Goal: Information Seeking & Learning: Learn about a topic

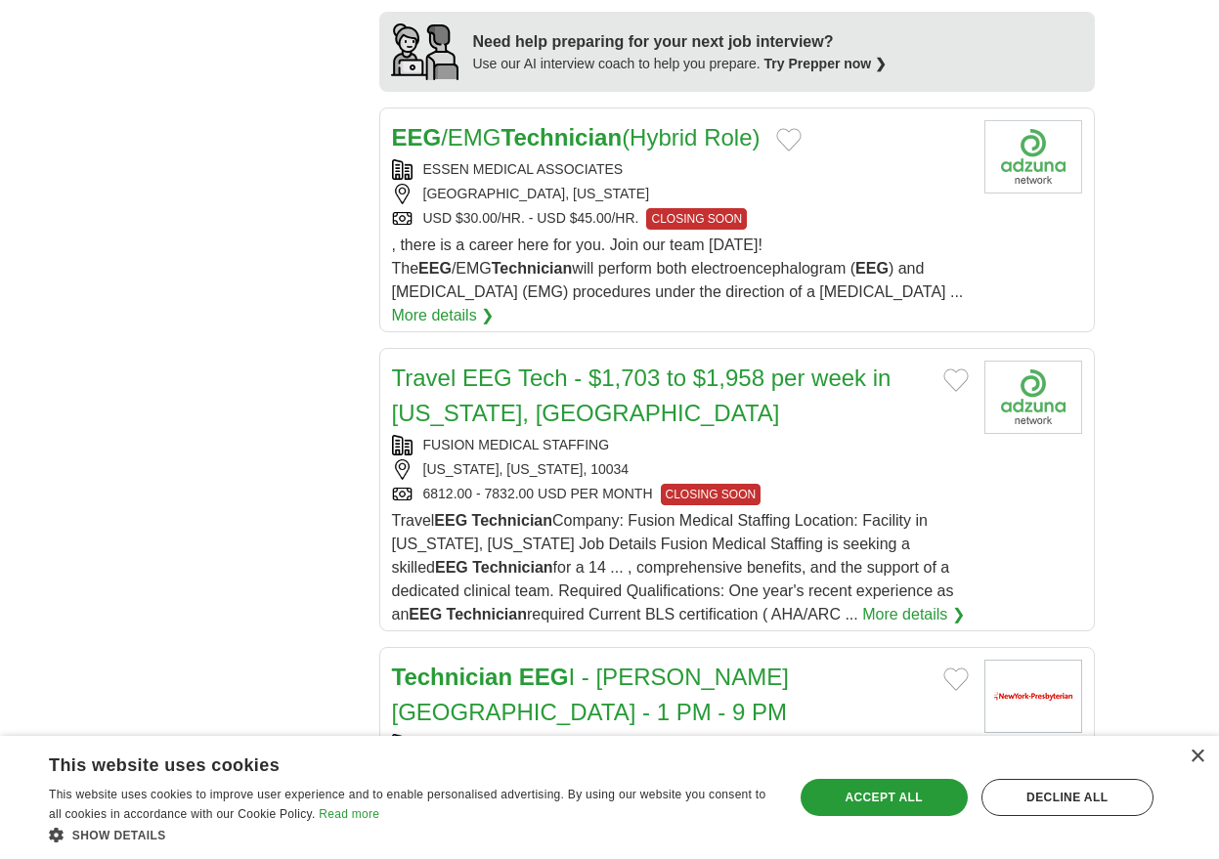
scroll to position [2052, 0]
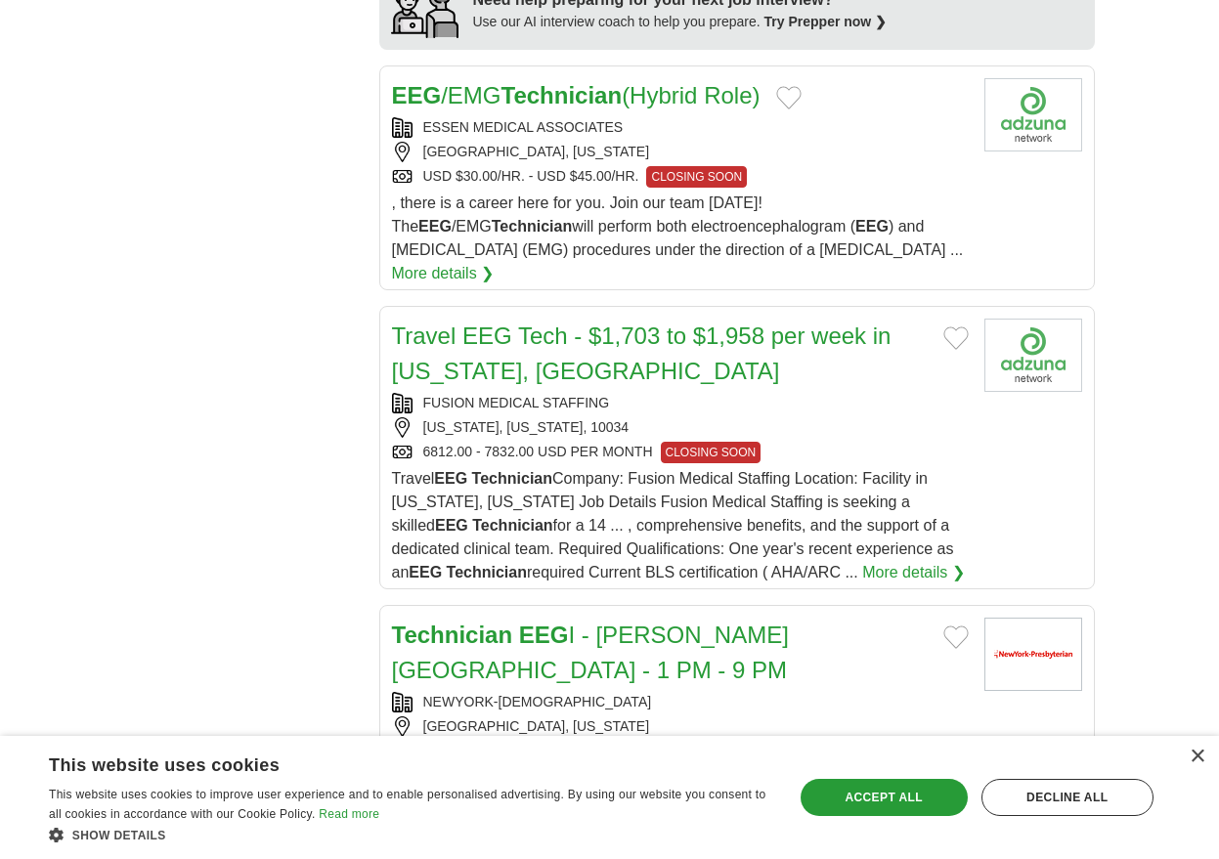
click at [865, 561] on link "More details ❯" at bounding box center [913, 572] width 103 height 23
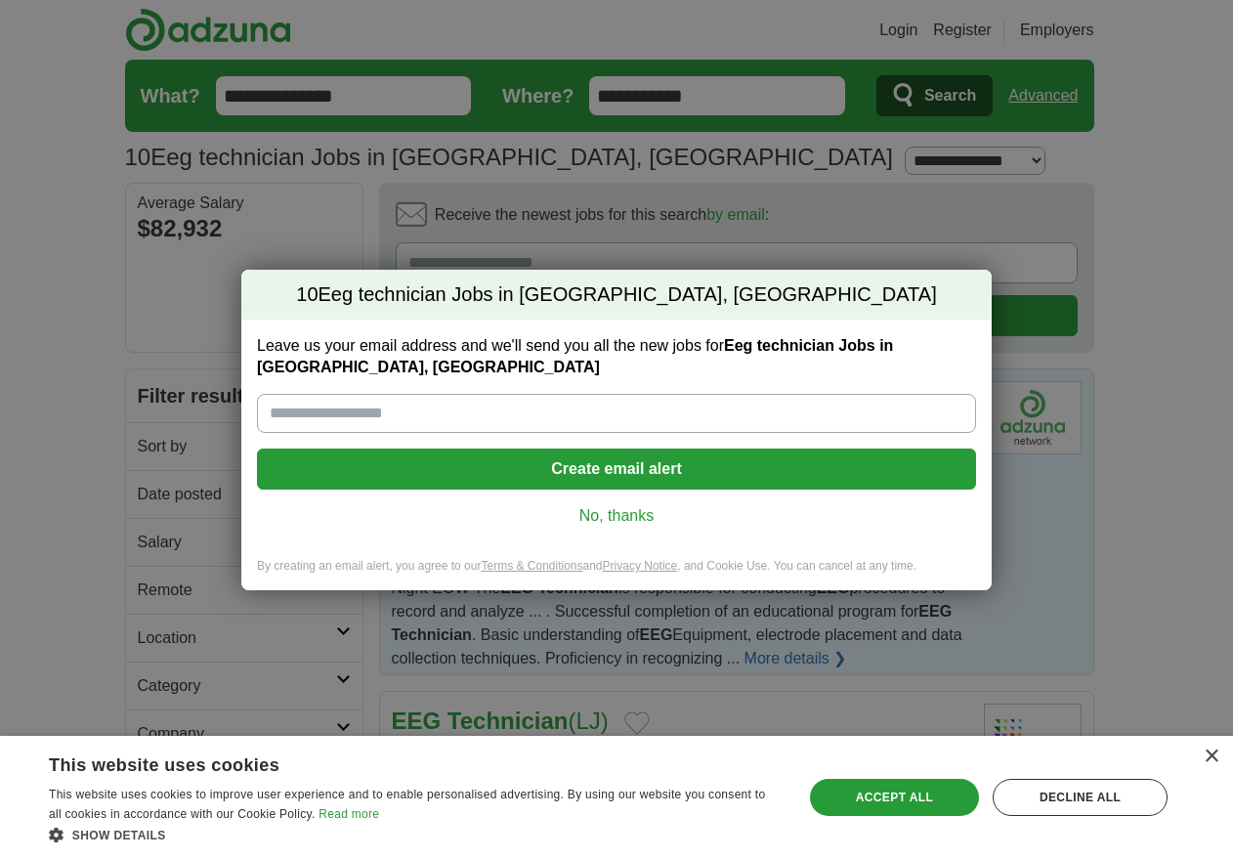
click at [423, 409] on input "Leave us your email address and we'll send you all the new jobs for Eeg technic…" at bounding box center [616, 413] width 719 height 39
type input "**********"
click at [597, 516] on link "No, thanks" at bounding box center [617, 516] width 688 height 22
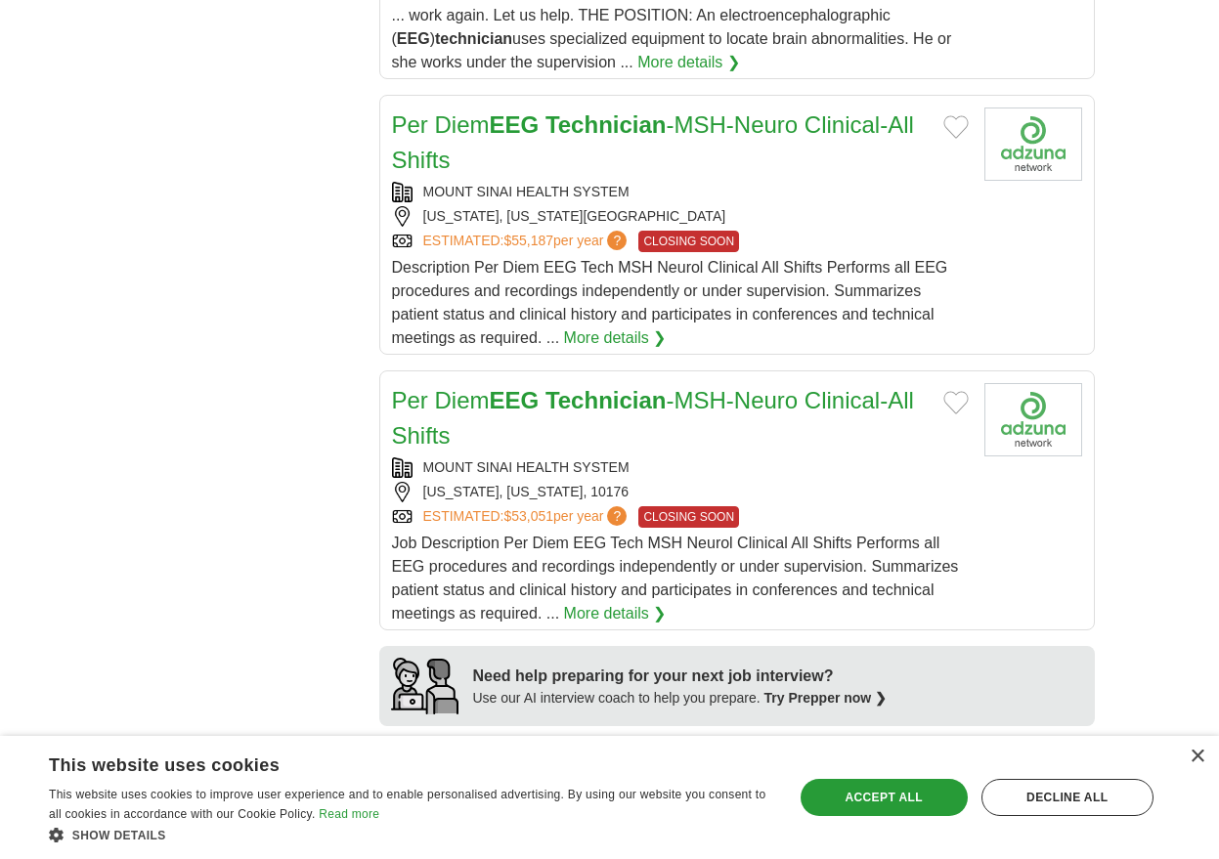
scroll to position [1314, 0]
